Goal: Find contact information: Find contact information

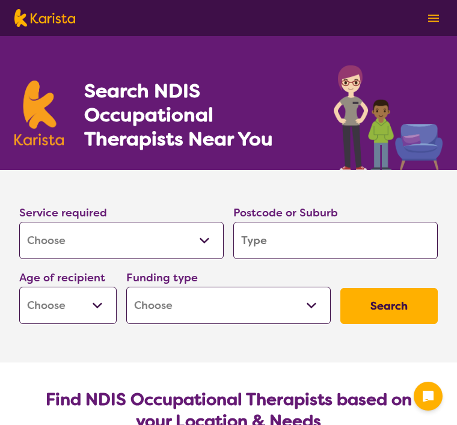
select select "[MEDICAL_DATA]"
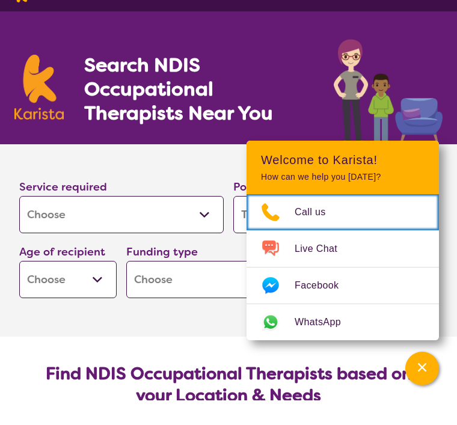
scroll to position [26, 0]
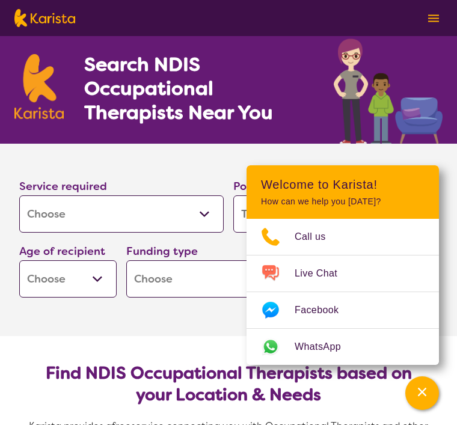
click at [315, 96] on section "Search NDIS Occupational Therapists Near You" at bounding box center [228, 77] width 457 height 134
click at [416, 129] on img at bounding box center [387, 90] width 109 height 105
click at [205, 315] on section "Service required Allied Health Assistant Assessment ([MEDICAL_DATA] or [MEDICAL…" at bounding box center [228, 240] width 457 height 192
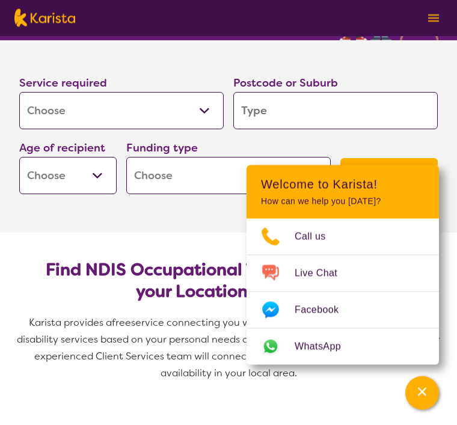
scroll to position [130, 0]
click at [289, 107] on input "search" at bounding box center [335, 110] width 204 height 37
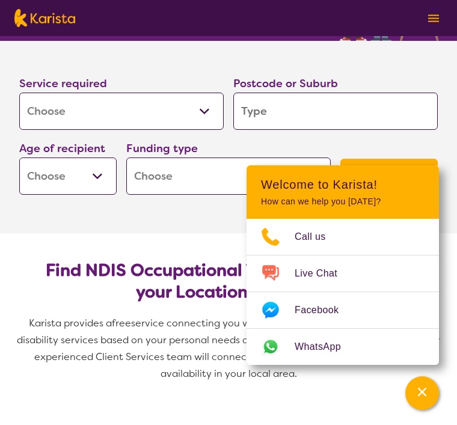
type input "2"
type input "22"
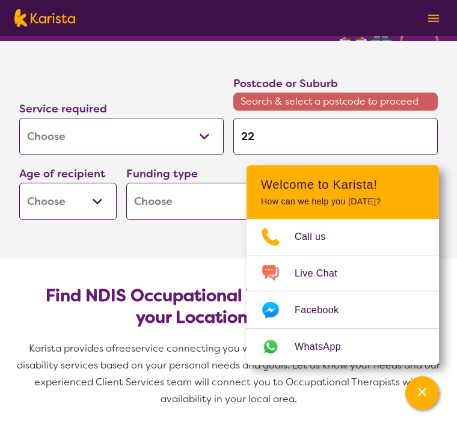
type input "225"
type input "2251"
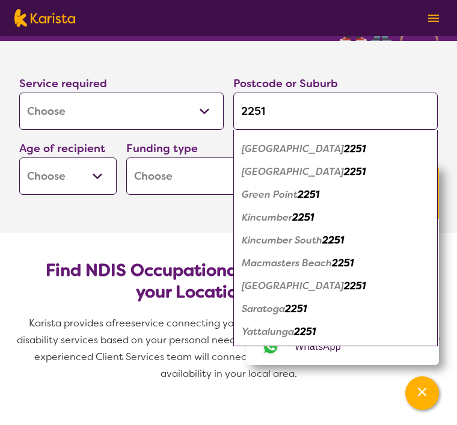
scroll to position [64, 0]
type input "2251"
click at [303, 195] on em "2251" at bounding box center [308, 194] width 22 height 13
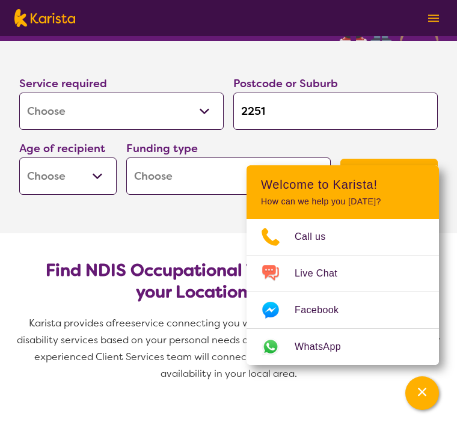
scroll to position [0, 0]
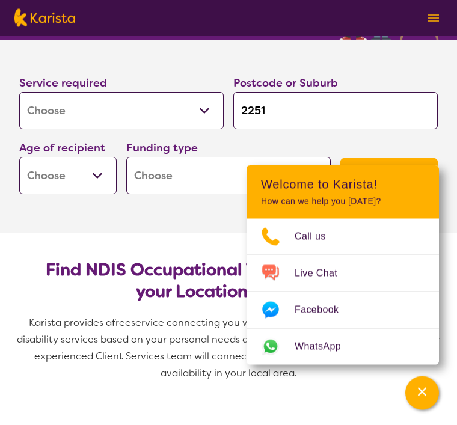
click at [103, 175] on select "Early Childhood - 0 to 9 Child - 10 to 11 Adolescent - 12 to 17 Adult - 18 to 6…" at bounding box center [67, 175] width 97 height 37
select select "AG"
click at [301, 178] on select "Home Care Package (HCP) National Disability Insurance Scheme (NDIS) I don't know" at bounding box center [228, 175] width 204 height 37
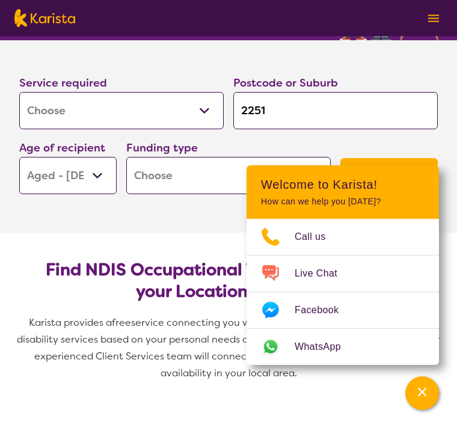
select select "HCP"
click at [412, 175] on button "Search" at bounding box center [388, 176] width 97 height 36
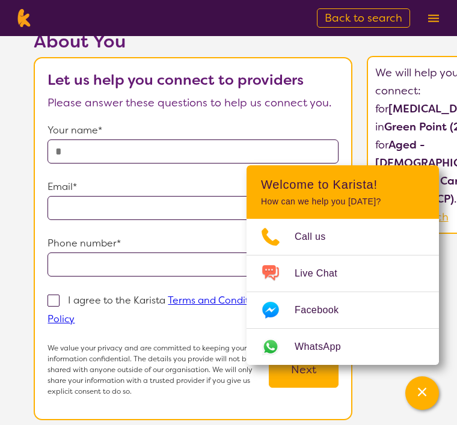
scroll to position [66, 0]
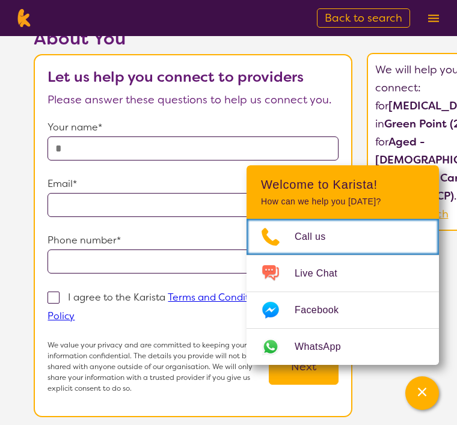
click at [322, 246] on span "Call us" at bounding box center [317, 237] width 46 height 18
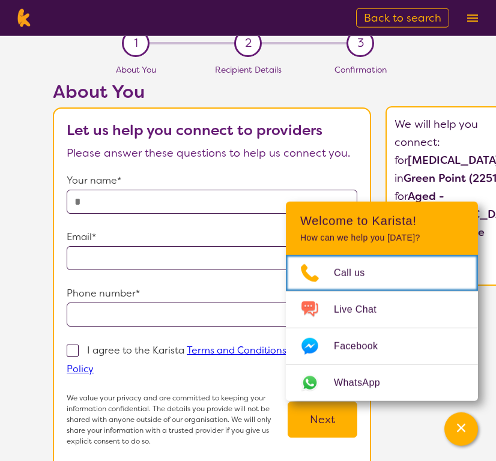
scroll to position [0, 0]
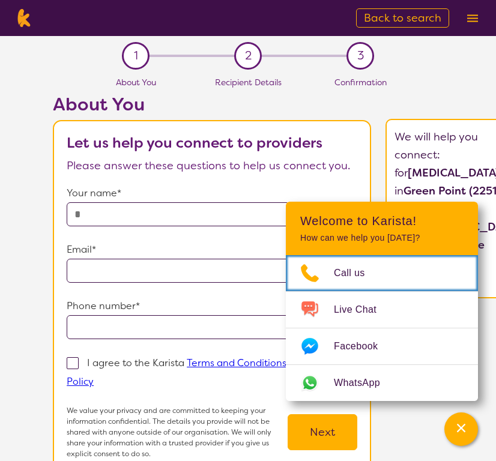
select select "[MEDICAL_DATA]"
select select "AG"
select select "HCP"
select select "[MEDICAL_DATA]"
select select "AG"
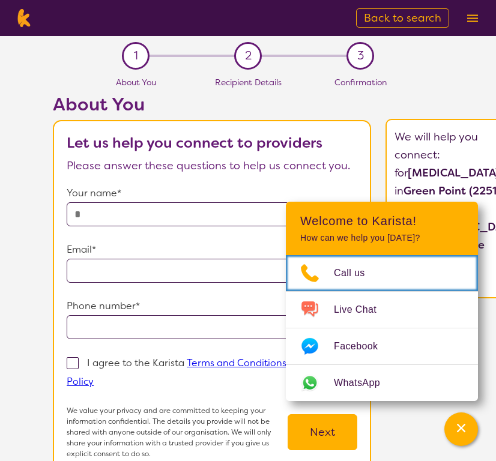
select select "HCP"
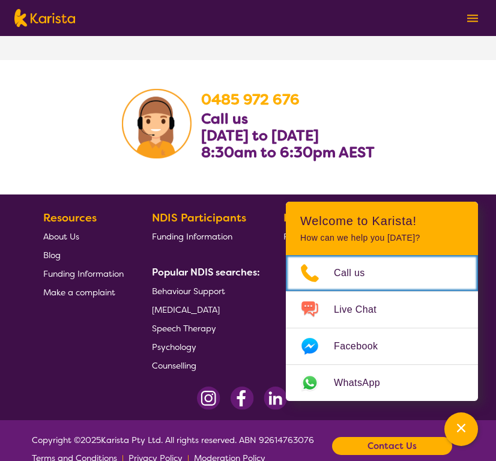
scroll to position [2063, 0]
click at [378, 282] on span "Call us" at bounding box center [357, 273] width 46 height 18
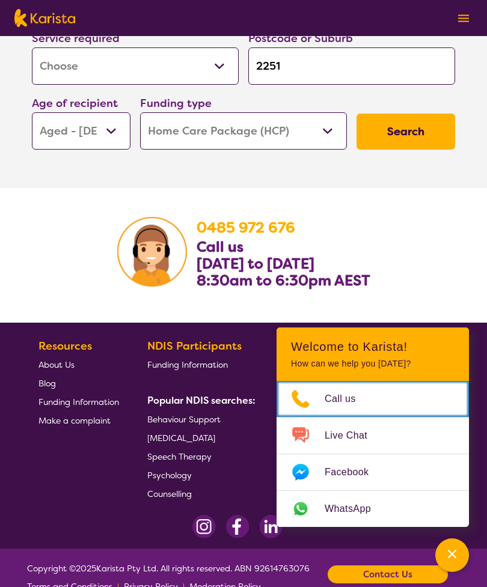
scroll to position [1941, 0]
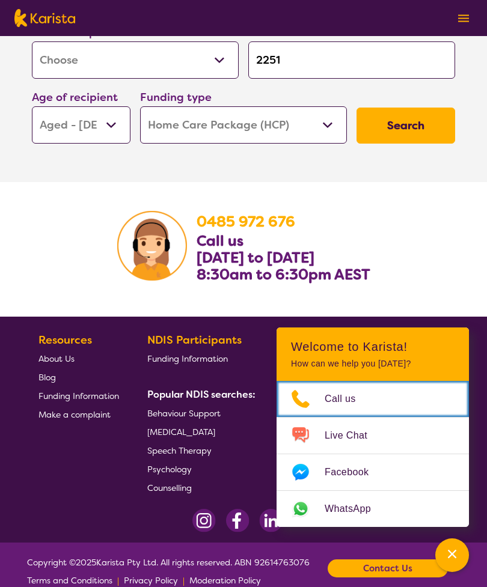
click at [370, 417] on link "Call us" at bounding box center [372, 399] width 192 height 36
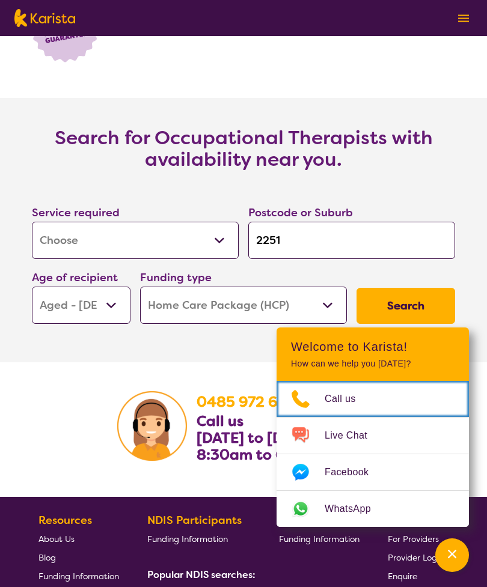
scroll to position [1736, 0]
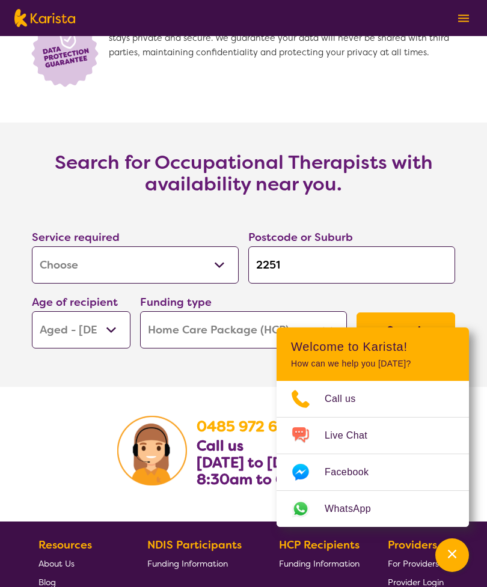
click at [431, 217] on section "Service required Allied Health Assistant Assessment ([MEDICAL_DATA] or [MEDICAL…" at bounding box center [243, 274] width 461 height 159
click at [202, 424] on b "0485 972 676" at bounding box center [245, 426] width 99 height 19
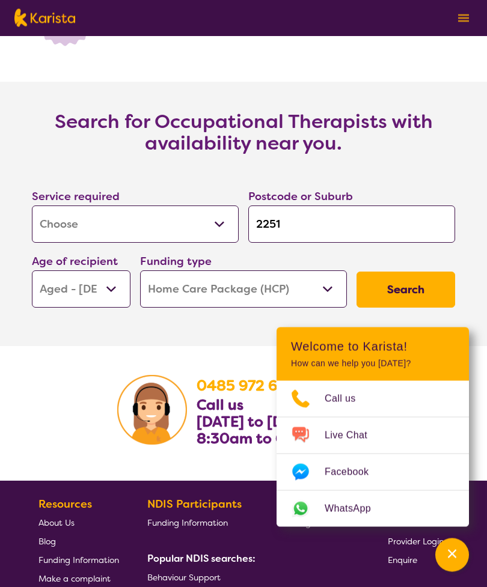
scroll to position [1928, 0]
